Goal: Transaction & Acquisition: Purchase product/service

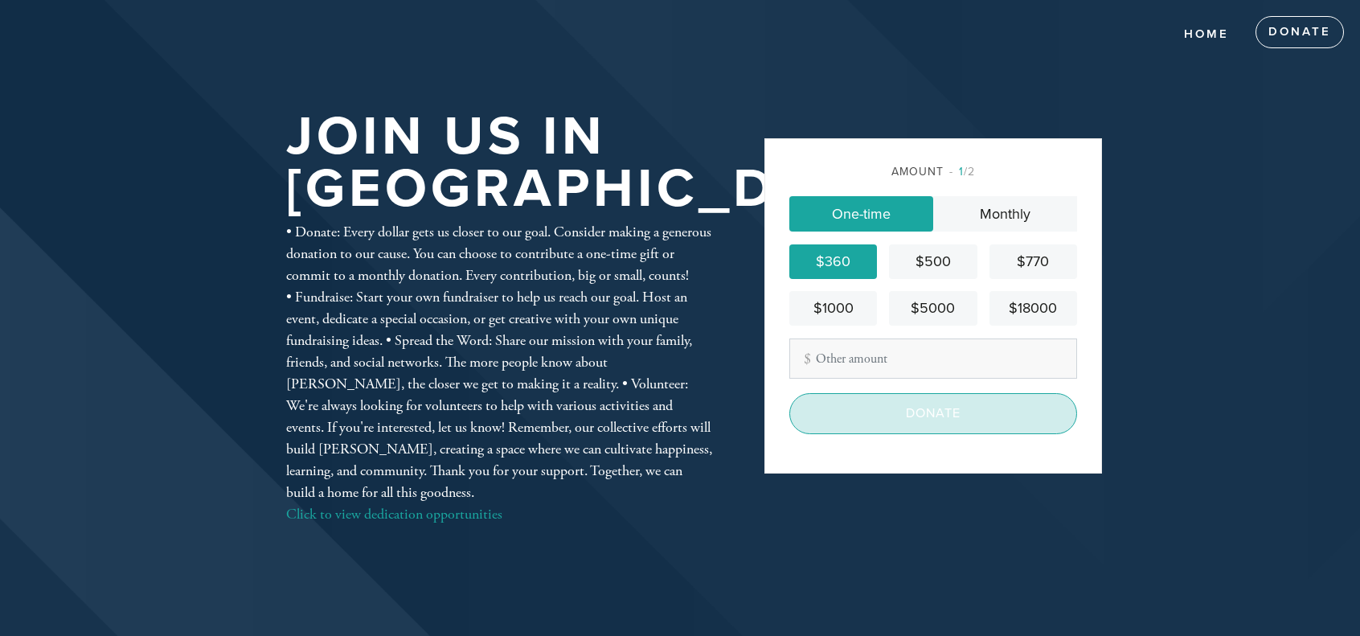
click at [937, 417] on input "Donate" at bounding box center [933, 413] width 288 height 40
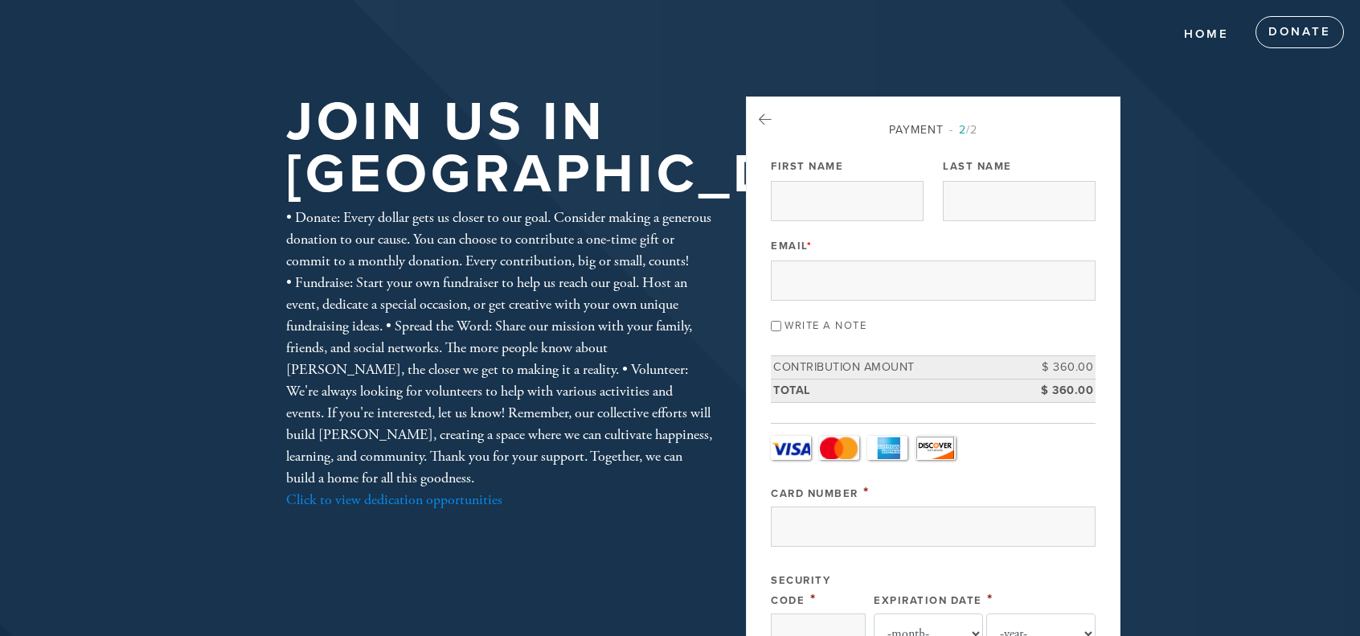
click at [437, 509] on link "Click to view dedication opportunities" at bounding box center [394, 499] width 216 height 18
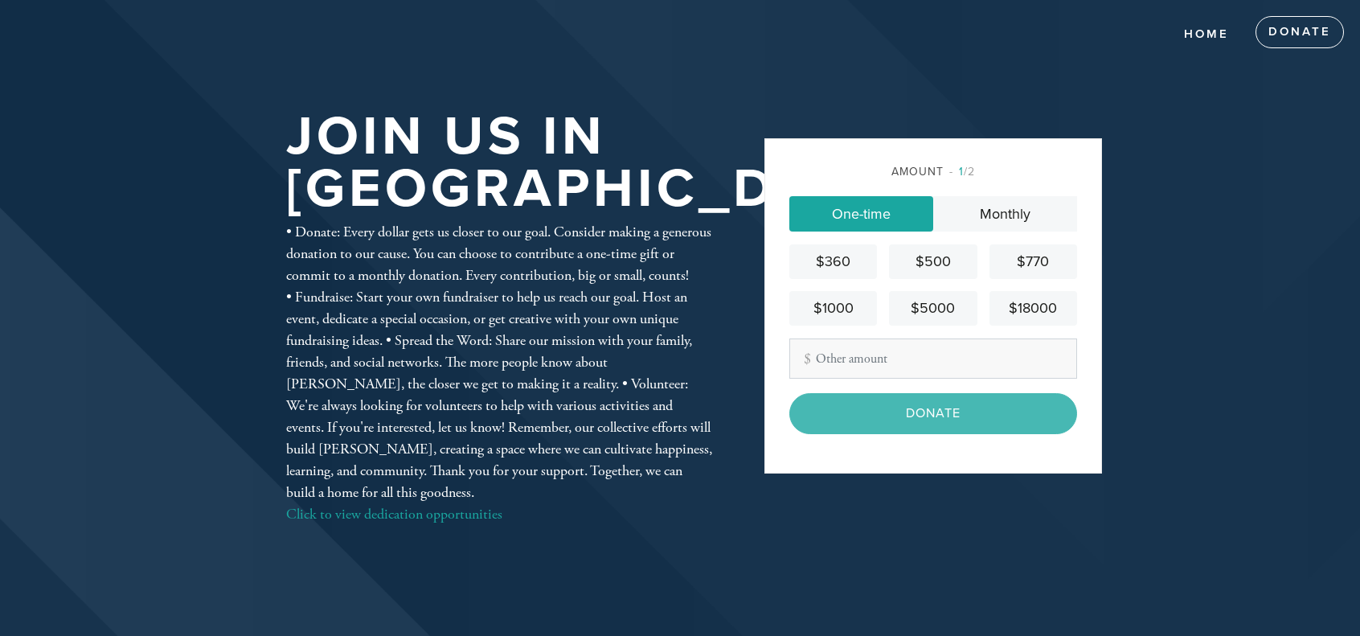
click at [821, 251] on div "$360" at bounding box center [832, 262] width 75 height 22
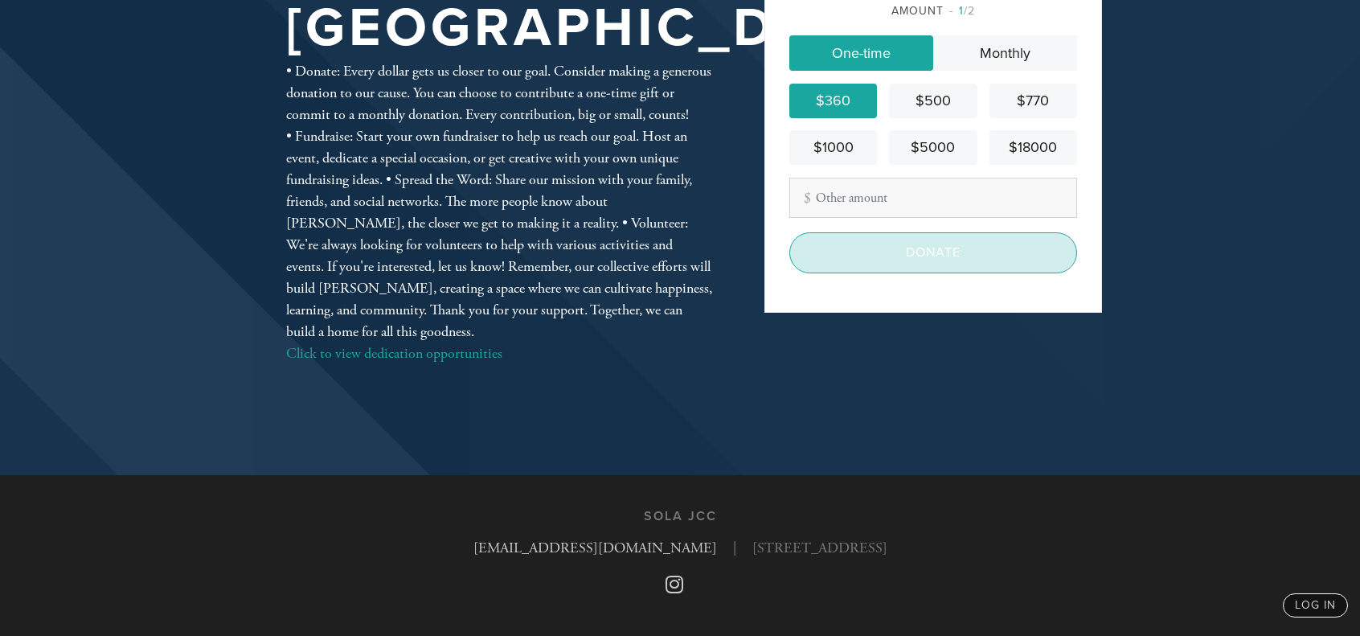
click at [958, 251] on input "Donate" at bounding box center [933, 252] width 288 height 40
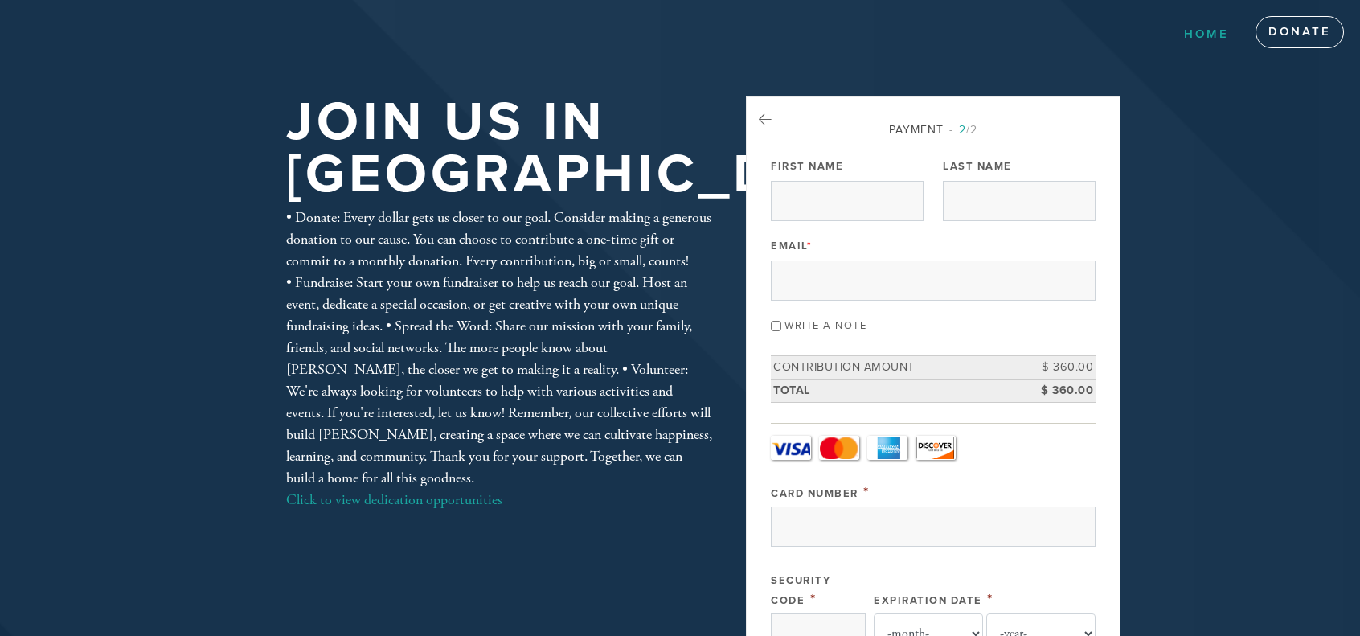
click at [1201, 25] on link "Home" at bounding box center [1206, 34] width 69 height 31
